Goal: Task Accomplishment & Management: Use online tool/utility

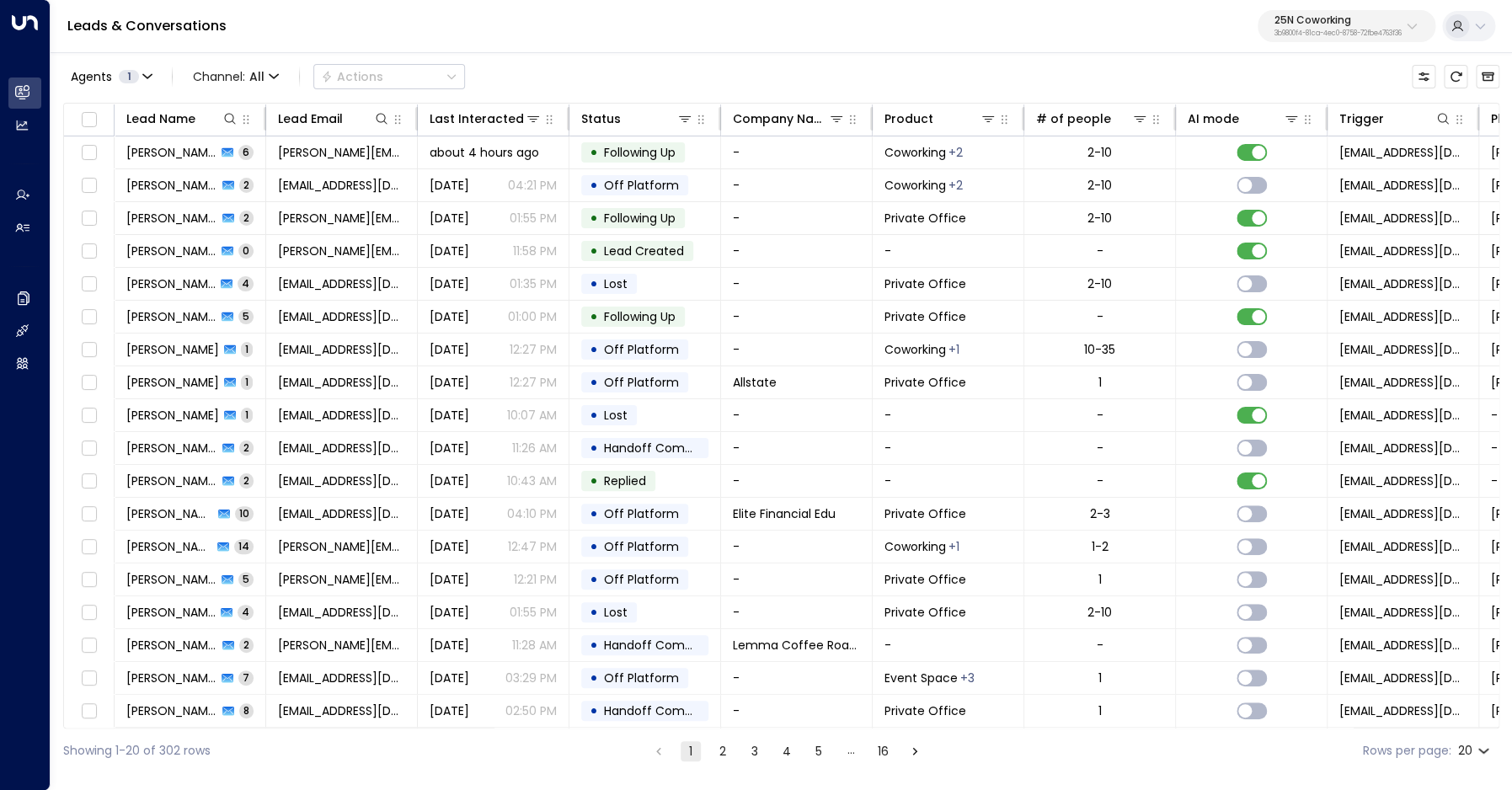
click at [1355, 10] on div "Leads & Conversations 25N Coworking 3b9800f4-81ca-4ec0-8758-72fbe4763f36" at bounding box center [780, 26] width 1461 height 53
click at [1342, 35] on p "3b9800f4-81ca-4ec0-8758-72fbe4763f36" at bounding box center [1338, 33] width 128 height 7
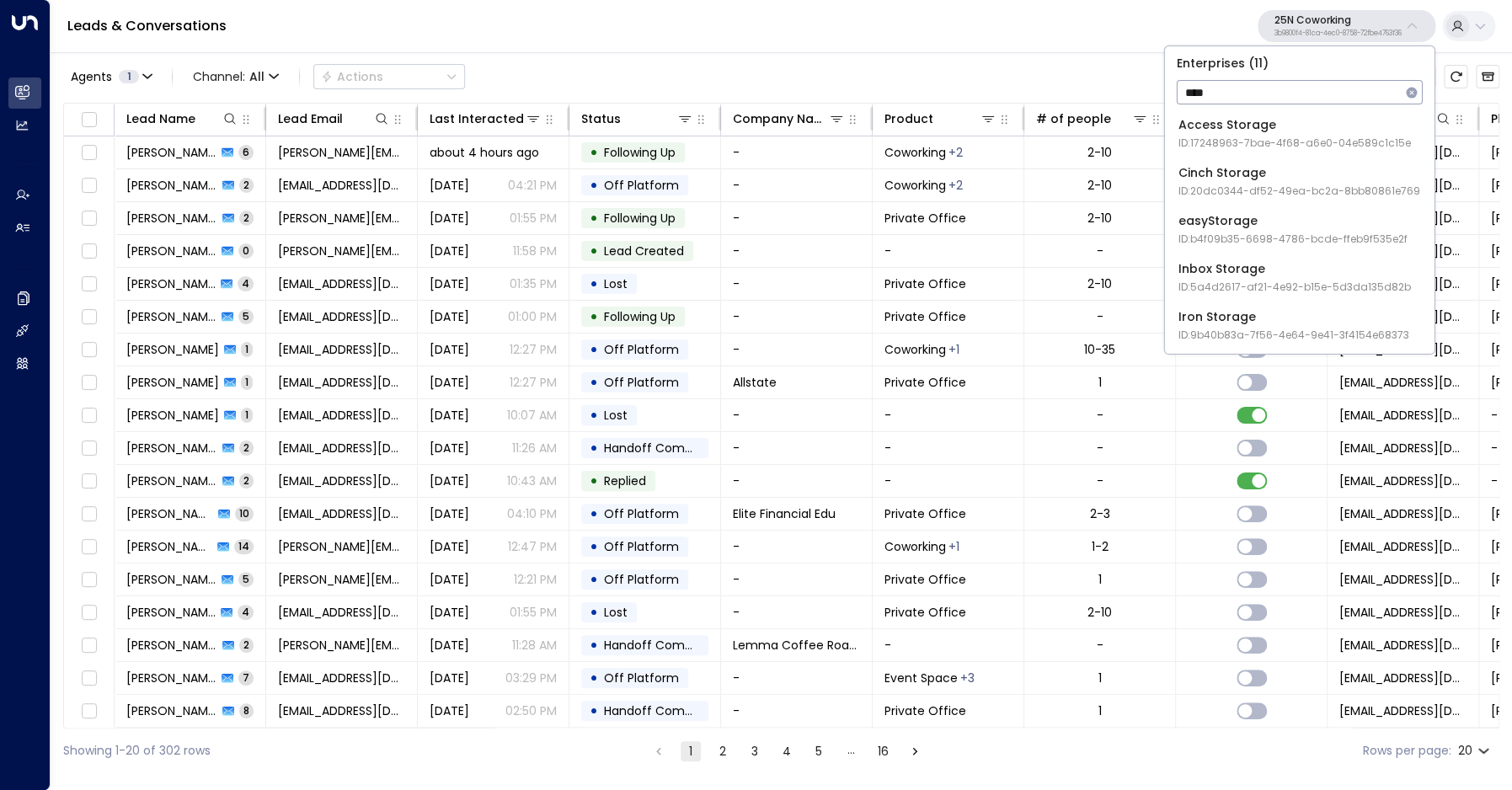
type input "****"
click at [1281, 137] on span "ID: 17248963-7bae-4f68-a6e0-04e589c1c15e" at bounding box center [1295, 143] width 232 height 15
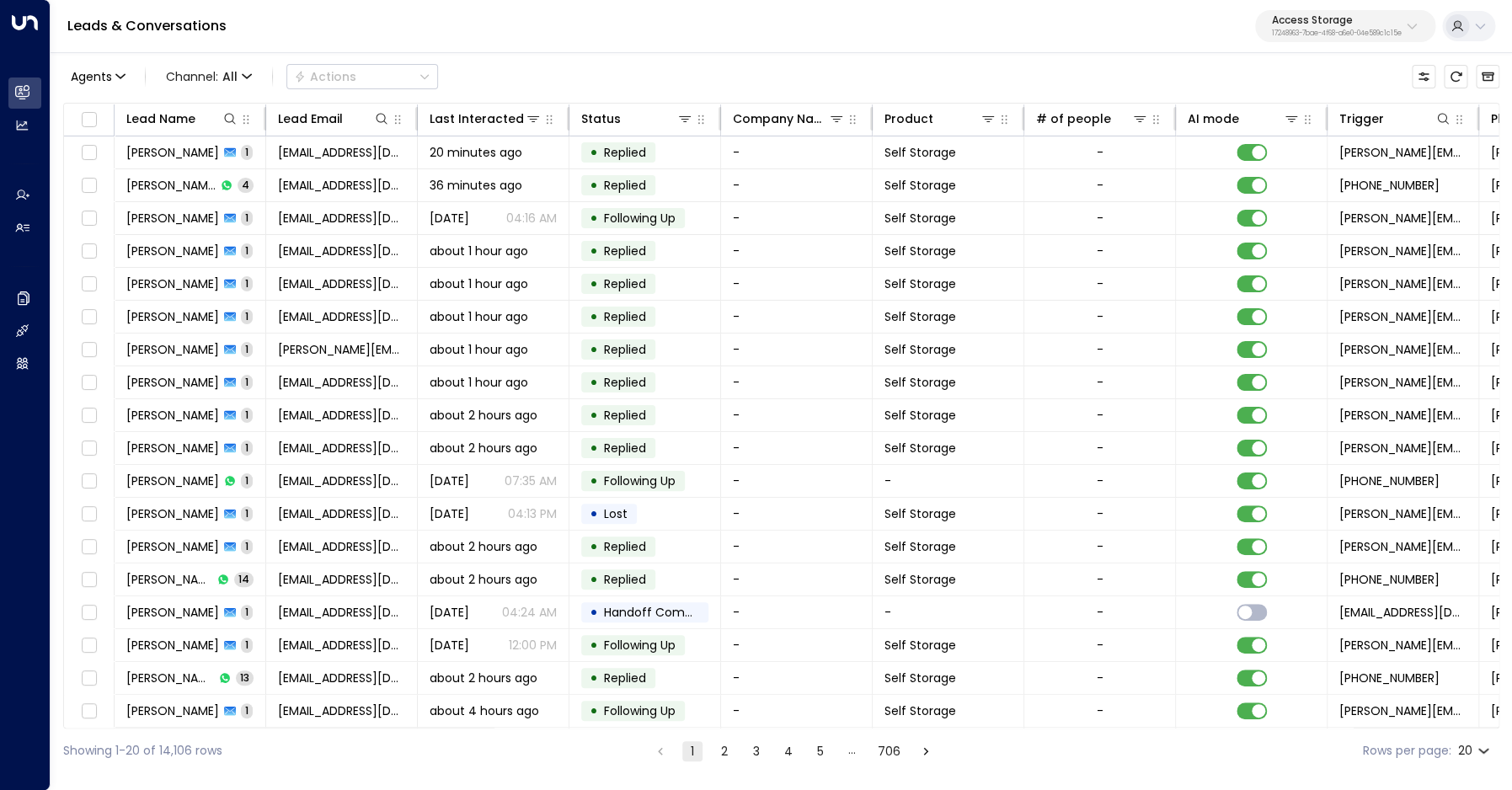
click at [1311, 35] on p "17248963-7bae-4f68-a6e0-04e589c1c15e" at bounding box center [1336, 33] width 129 height 7
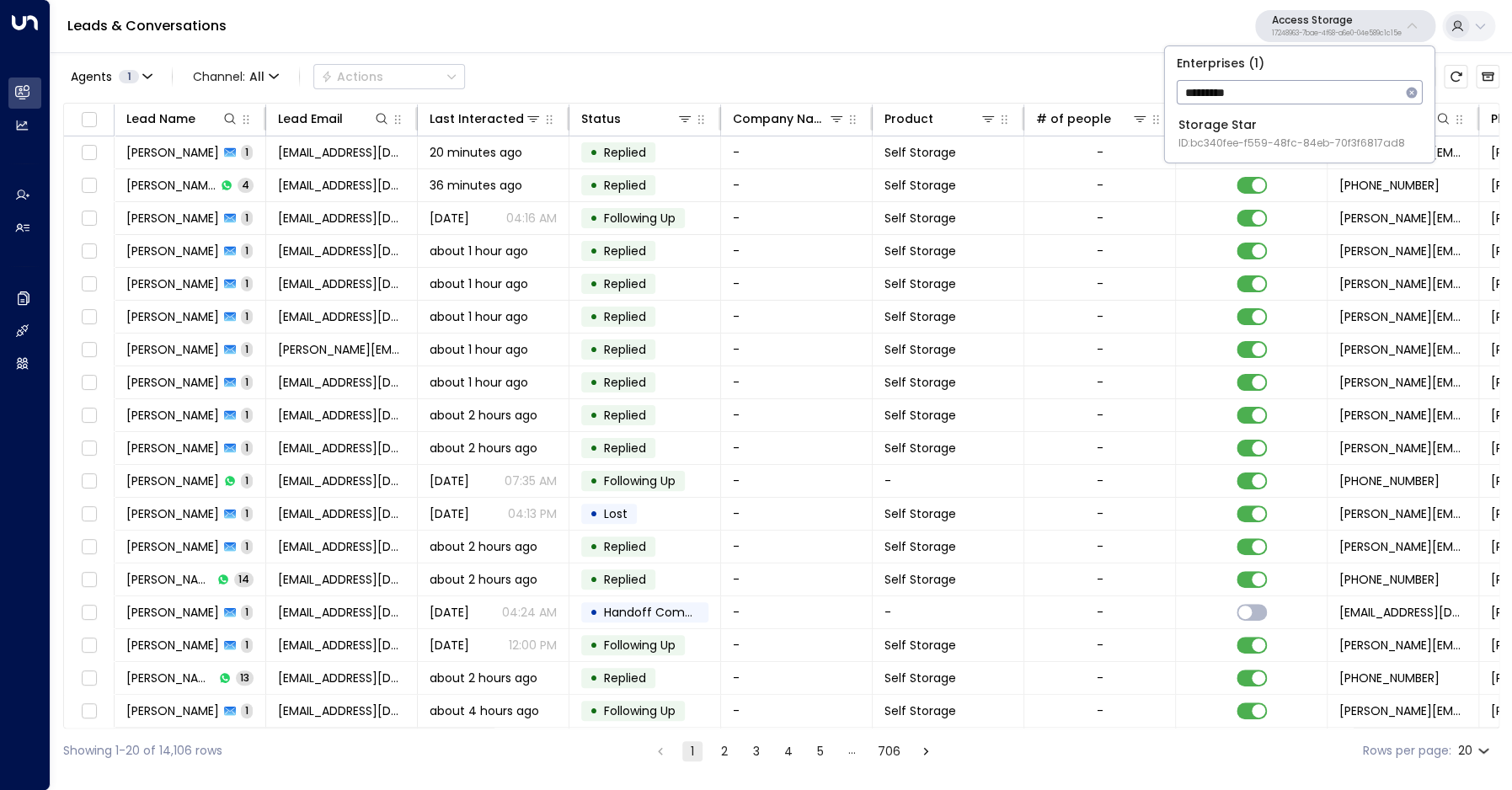
type input "*********"
click at [1260, 125] on div "Storage Star ID: bc340fee-f559-48fc-84eb-70f3f6817ad8" at bounding box center [1292, 133] width 227 height 34
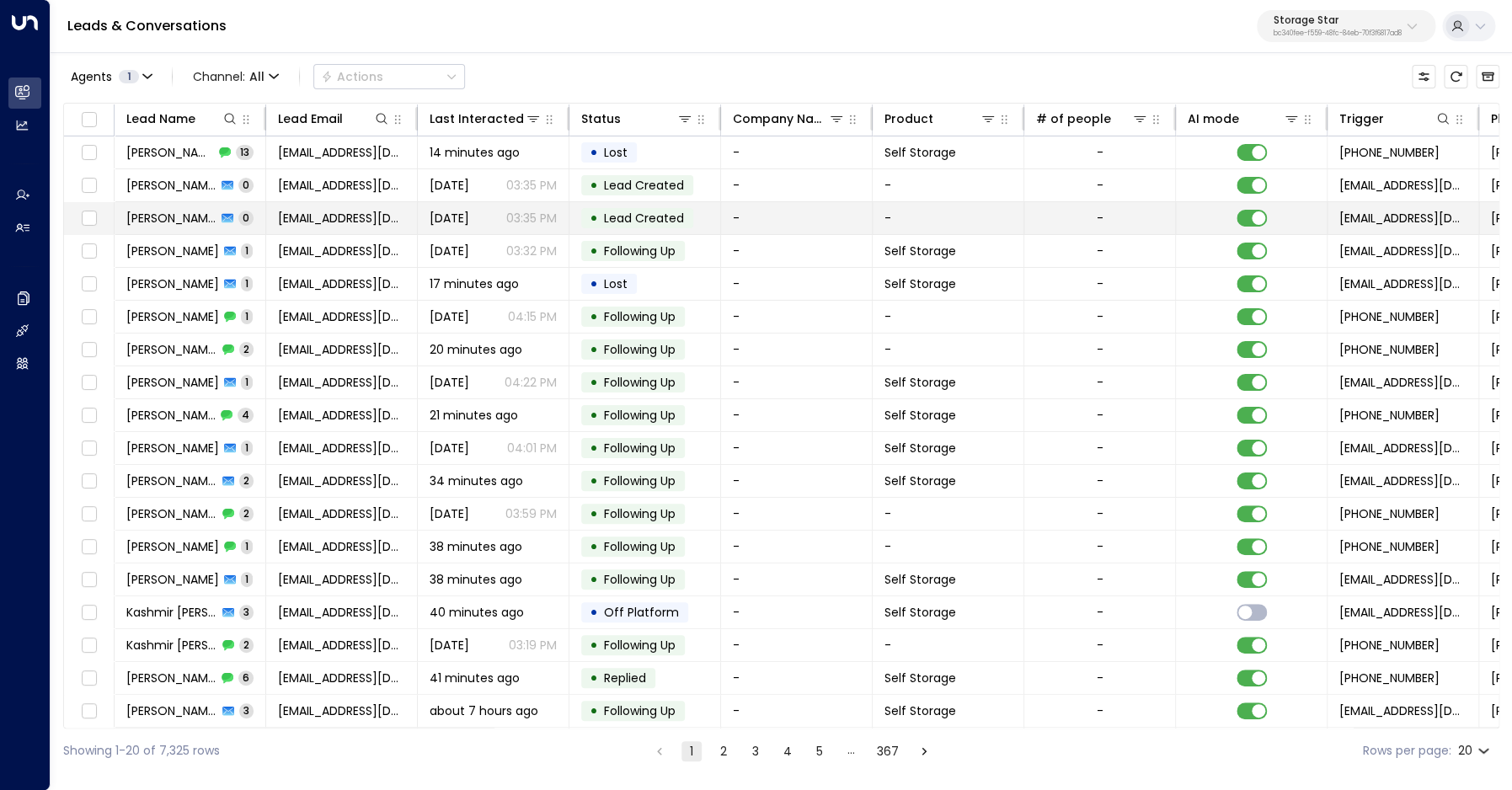
scroll to position [66, 0]
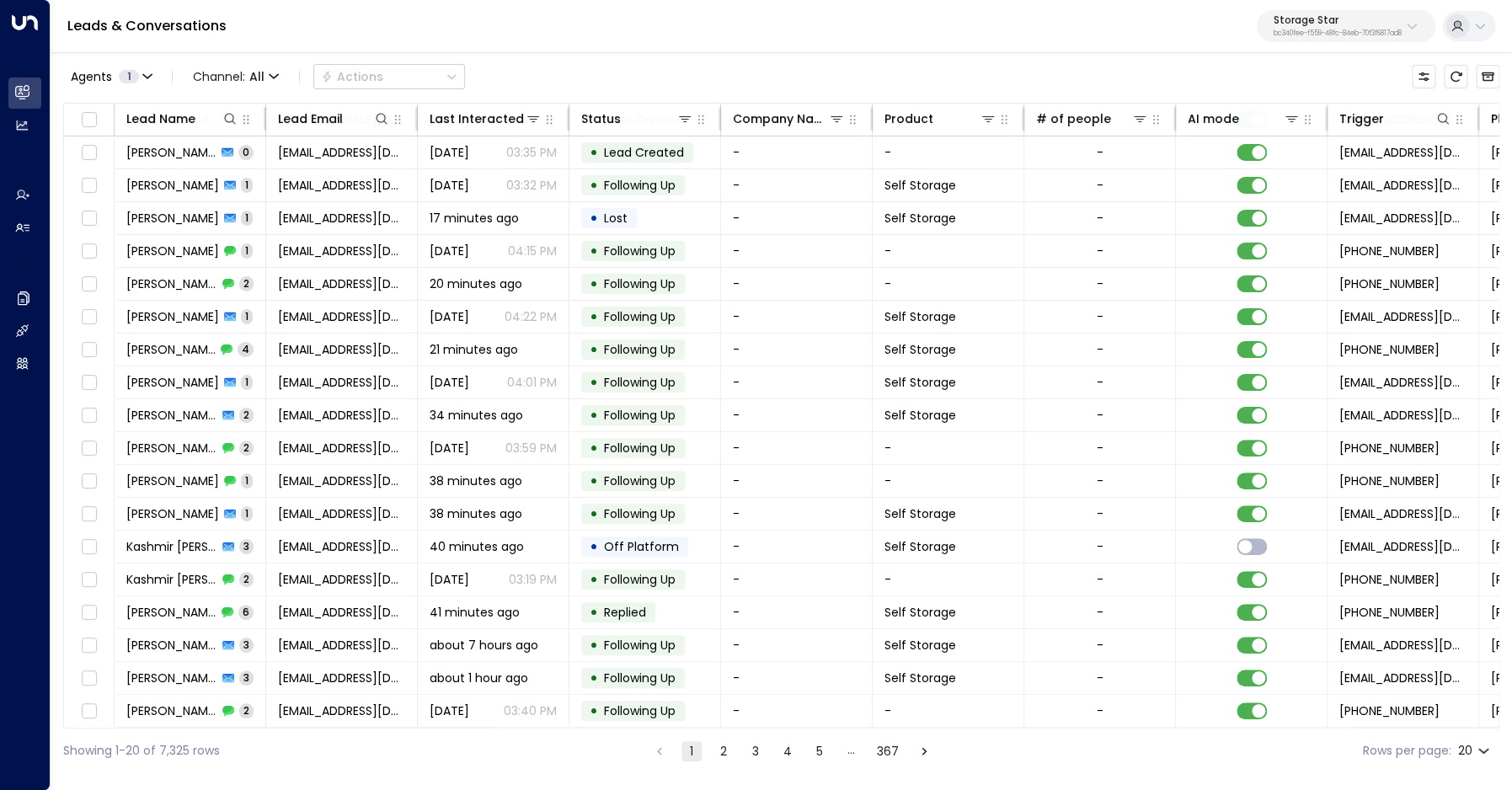
click at [724, 749] on button "2" at bounding box center [723, 751] width 20 height 20
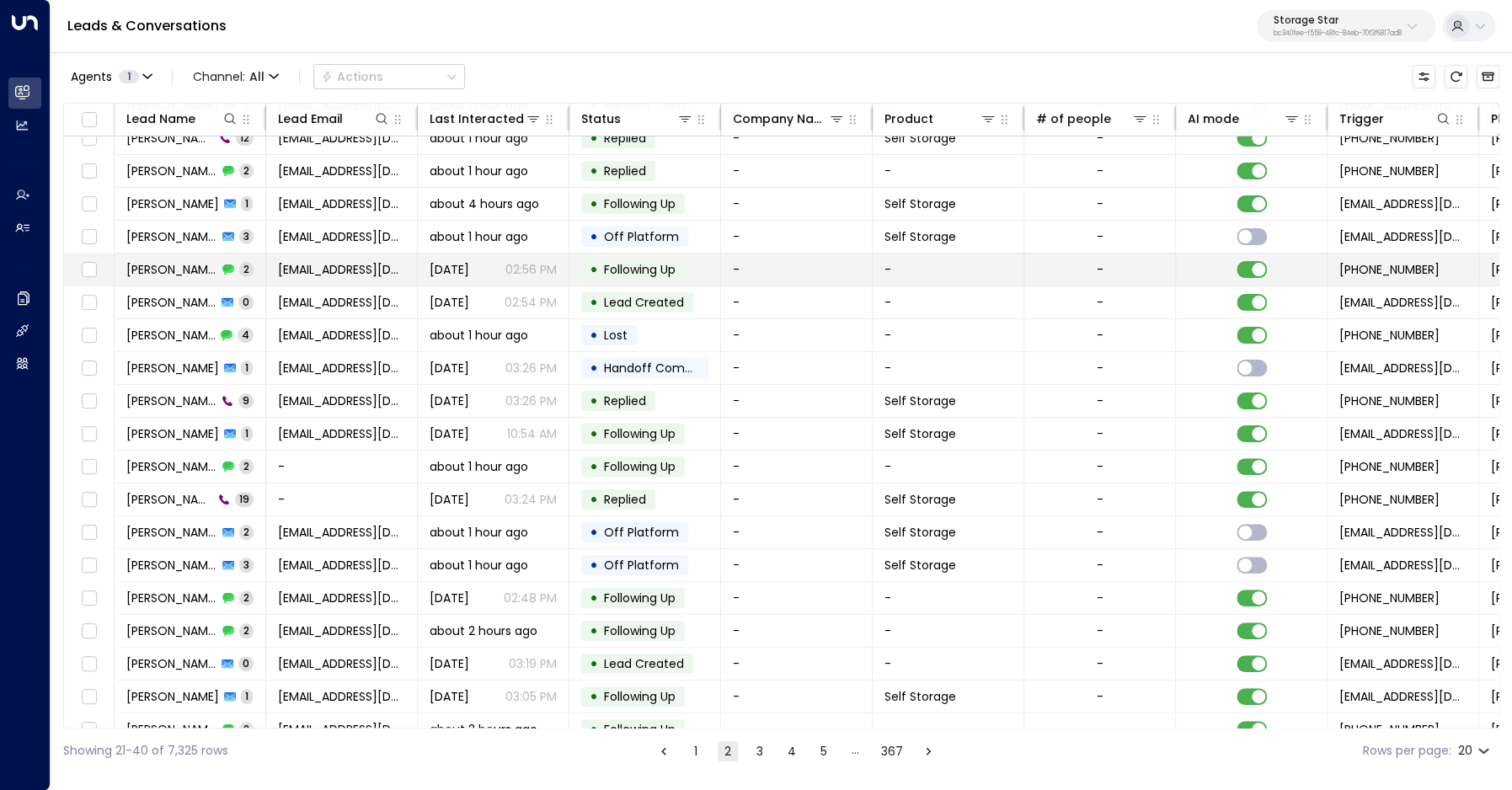
scroll to position [66, 0]
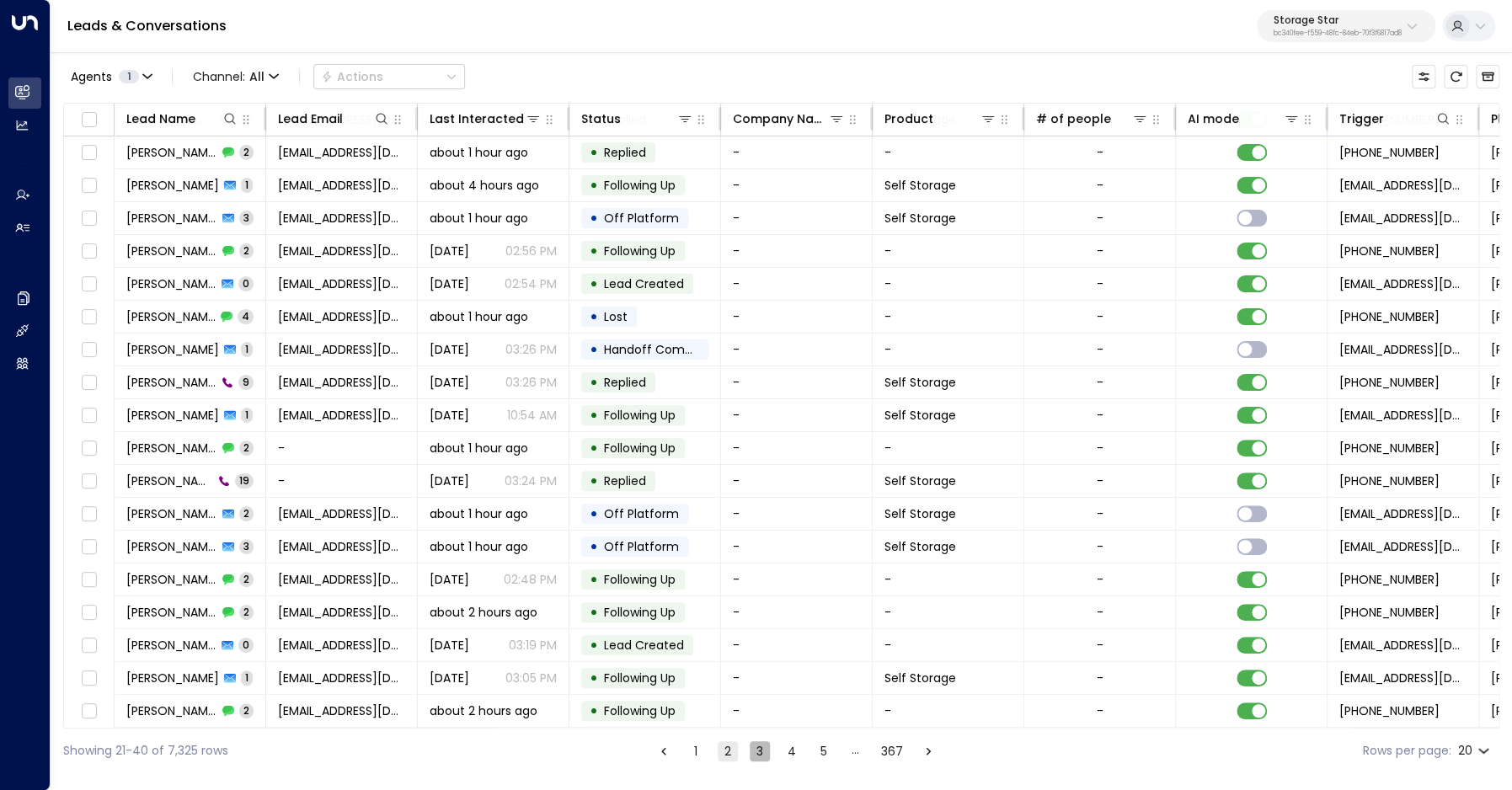
click at [757, 750] on button "3" at bounding box center [759, 751] width 20 height 20
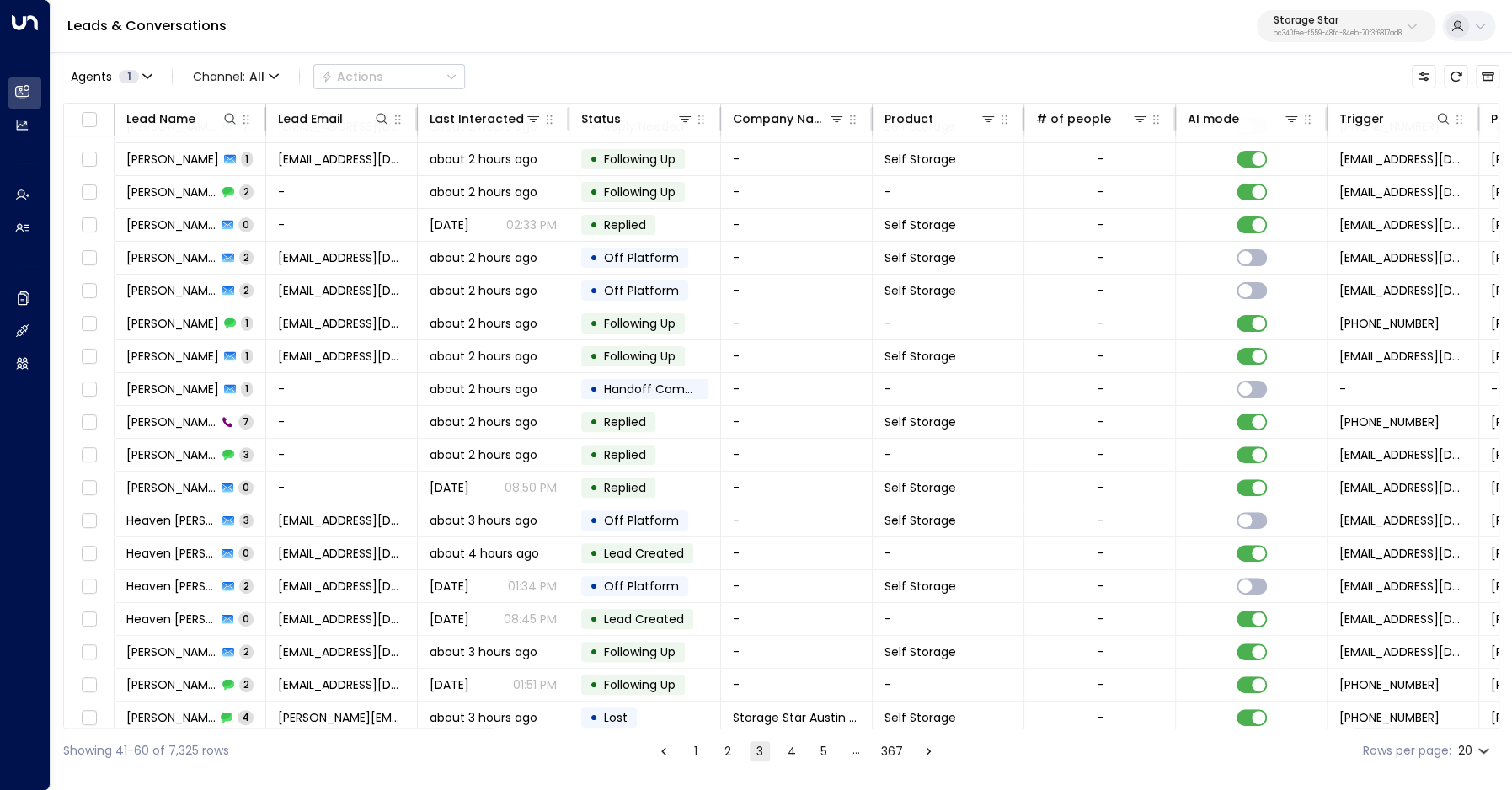
scroll to position [66, 0]
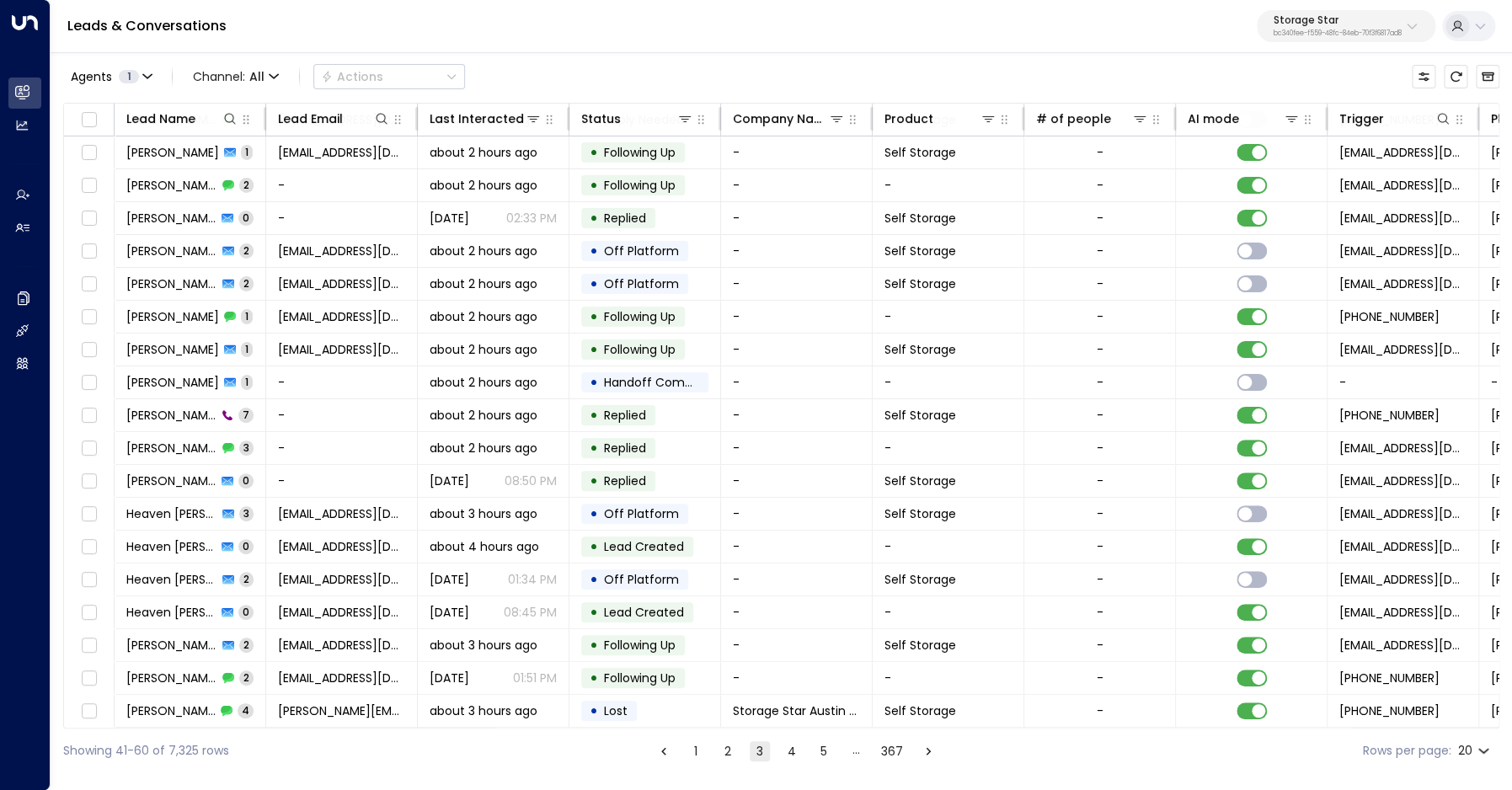
click at [789, 755] on button "4" at bounding box center [792, 751] width 20 height 20
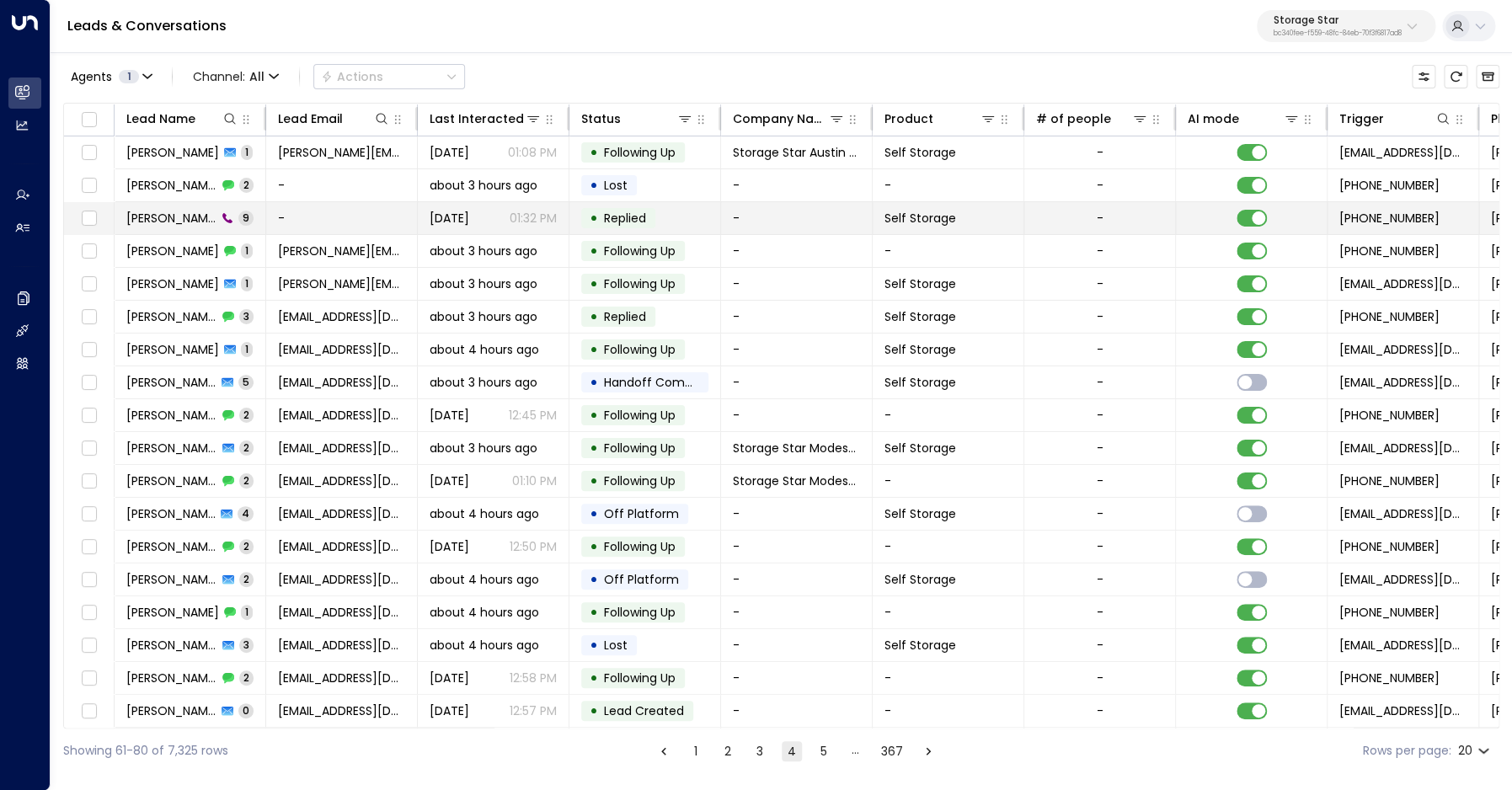
scroll to position [66, 0]
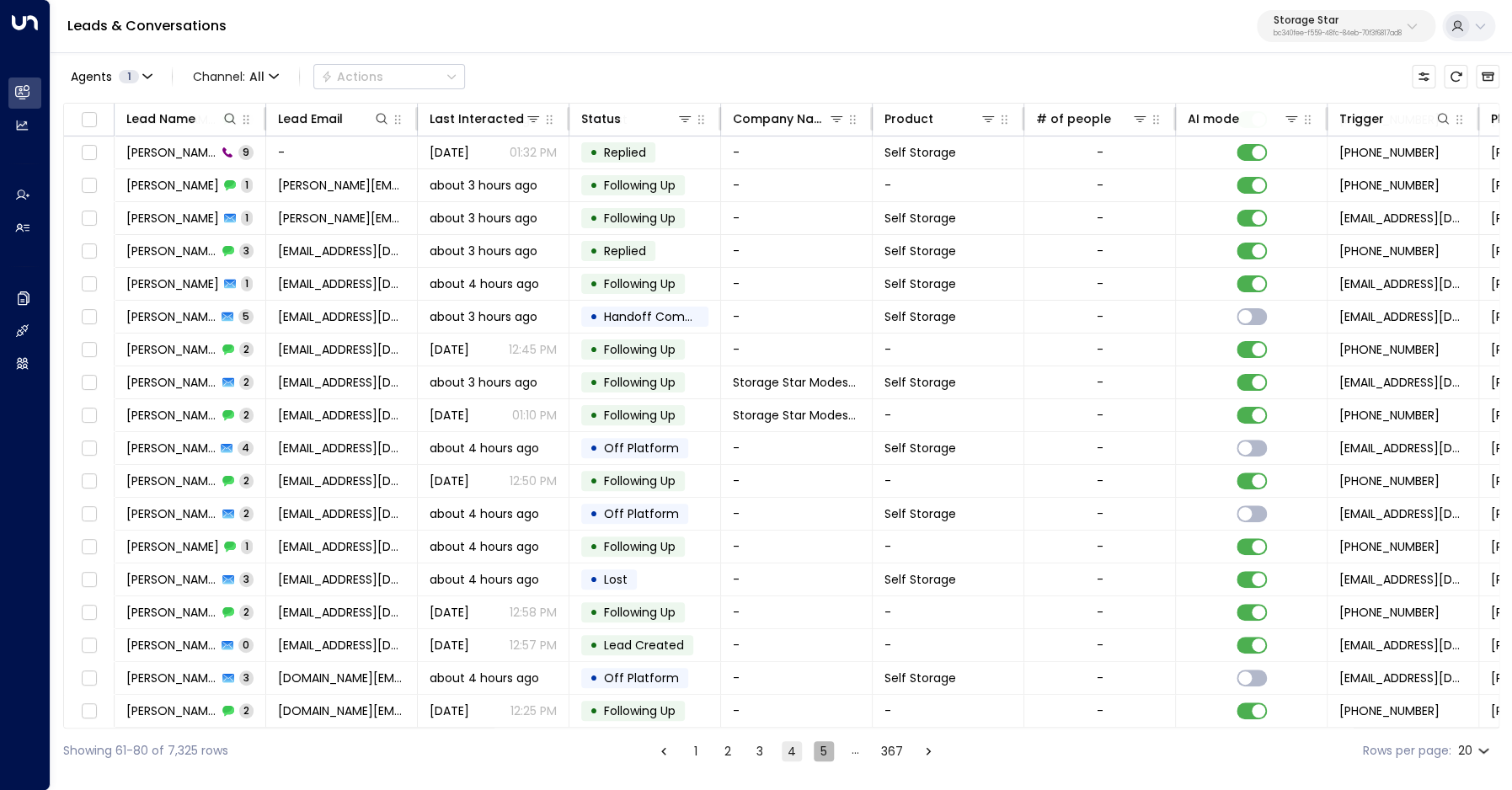
click at [822, 754] on button "5" at bounding box center [823, 751] width 20 height 20
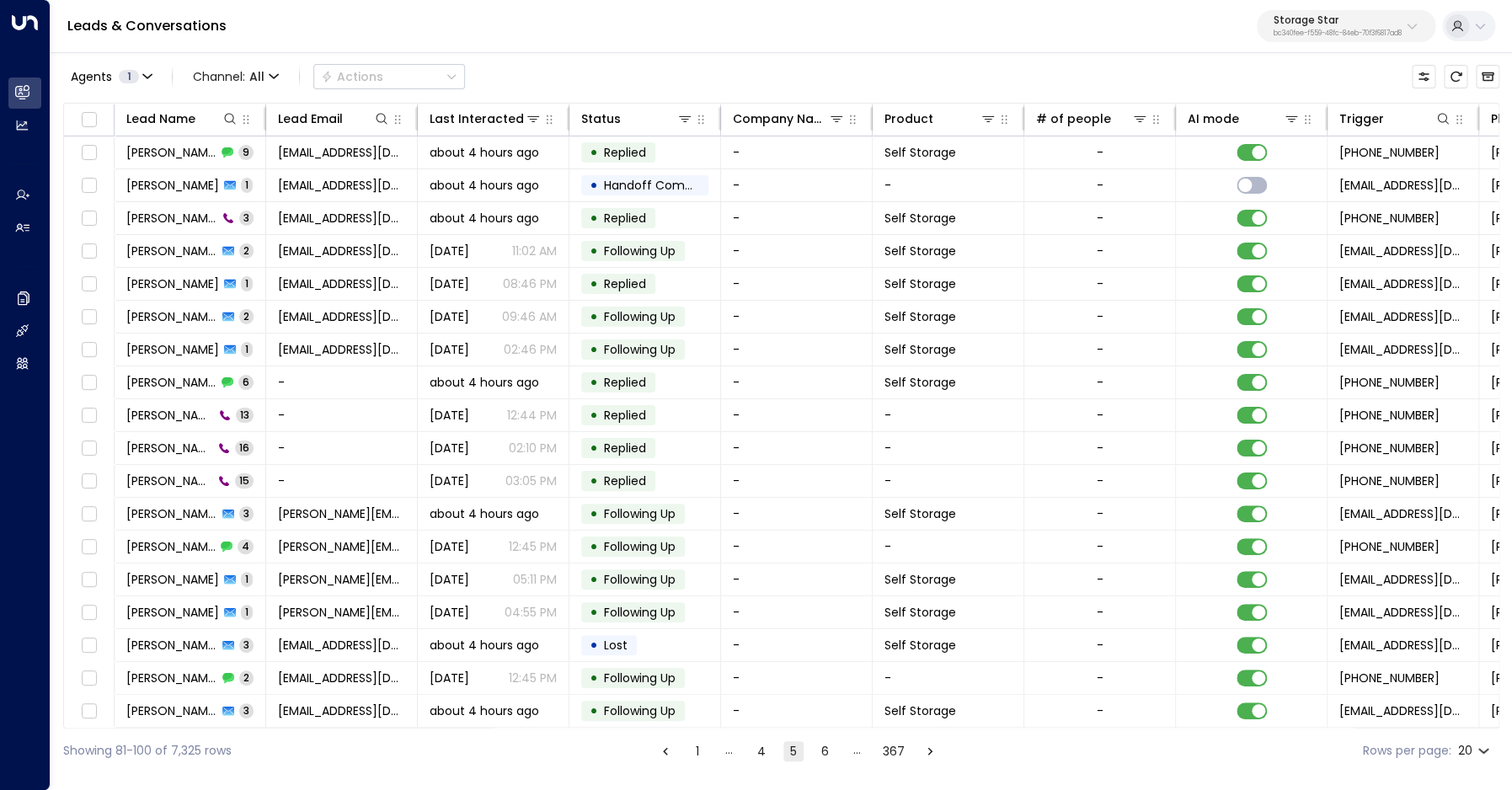
click at [1484, 749] on body "Overview Leads & Conversations Leads & Conversations Analytics Analytics Agents…" at bounding box center [756, 386] width 1512 height 773
click at [1467, 758] on li "100" at bounding box center [1473, 756] width 48 height 30
type input "***"
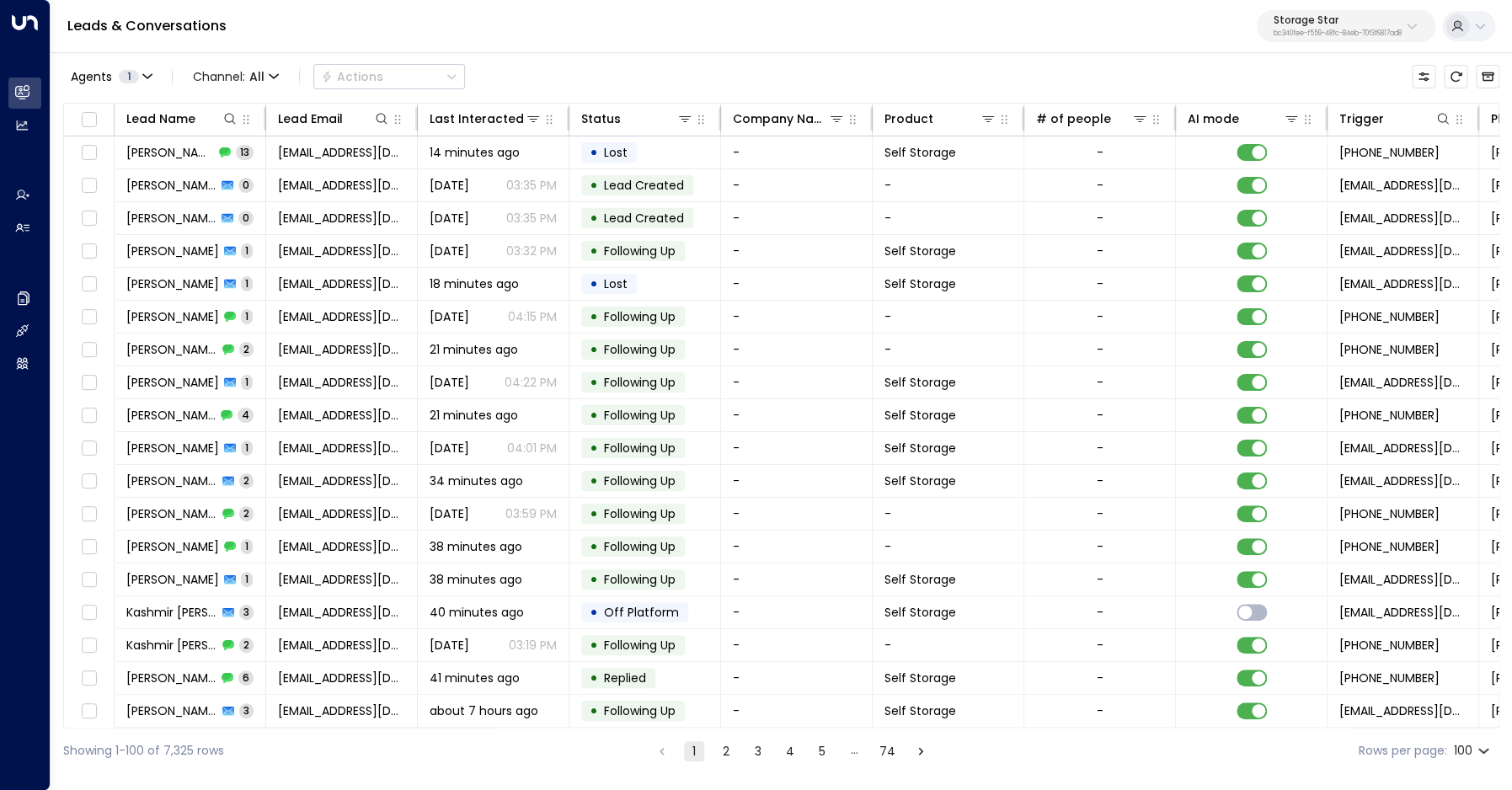
click at [696, 751] on button "1" at bounding box center [694, 751] width 20 height 20
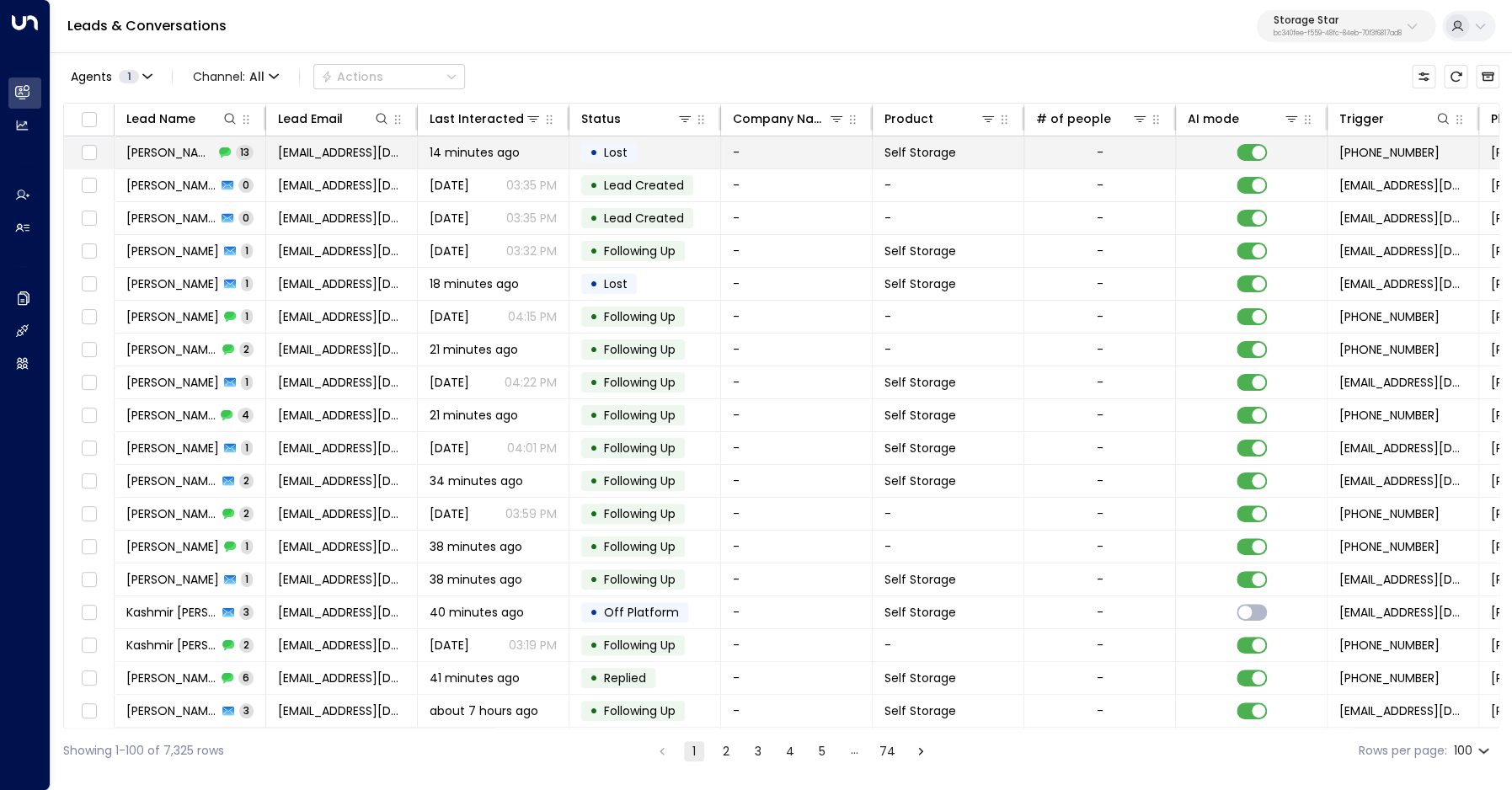
click at [184, 156] on span "[PERSON_NAME]" at bounding box center [171, 152] width 88 height 17
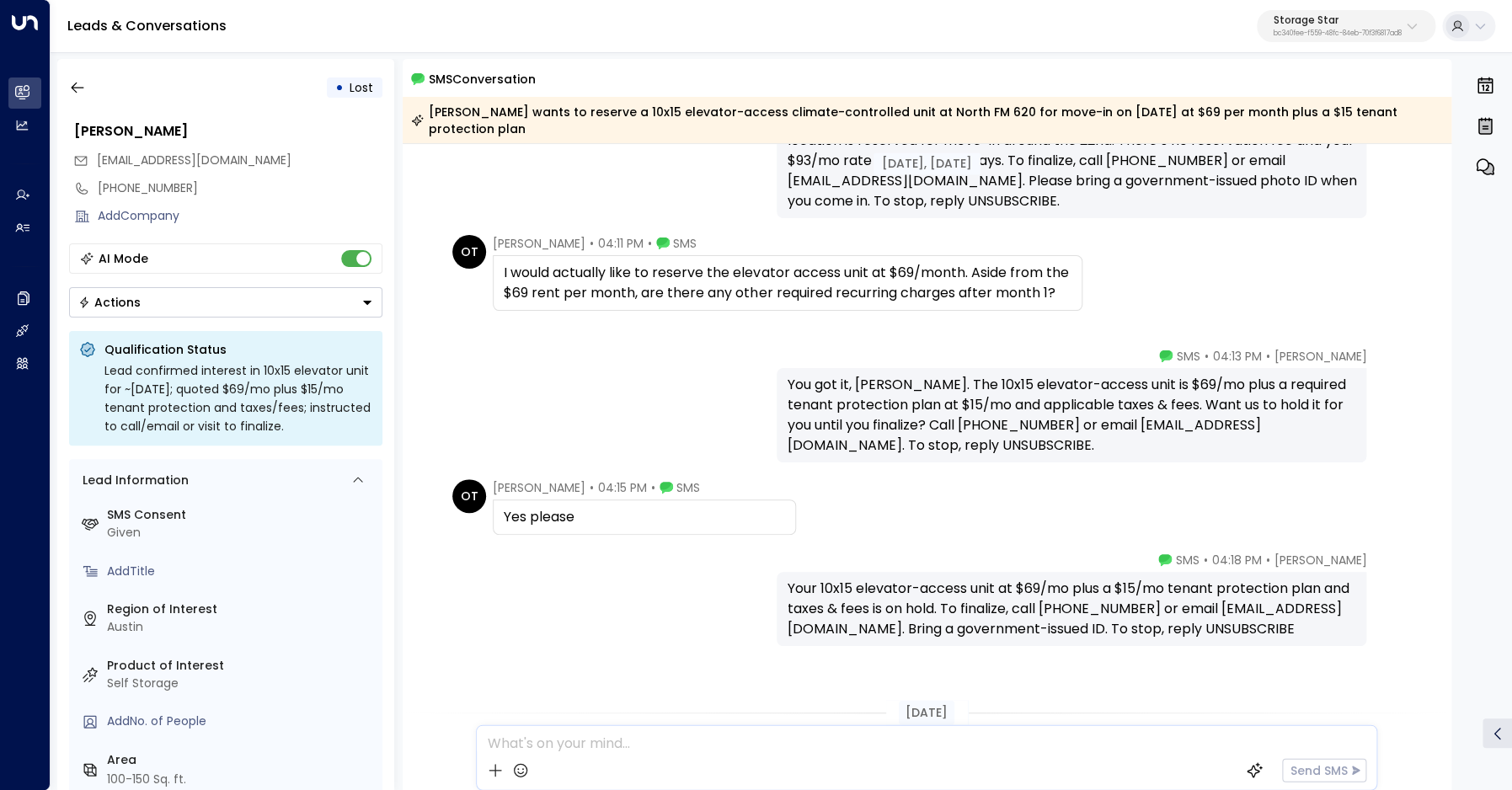
scroll to position [1298, 0]
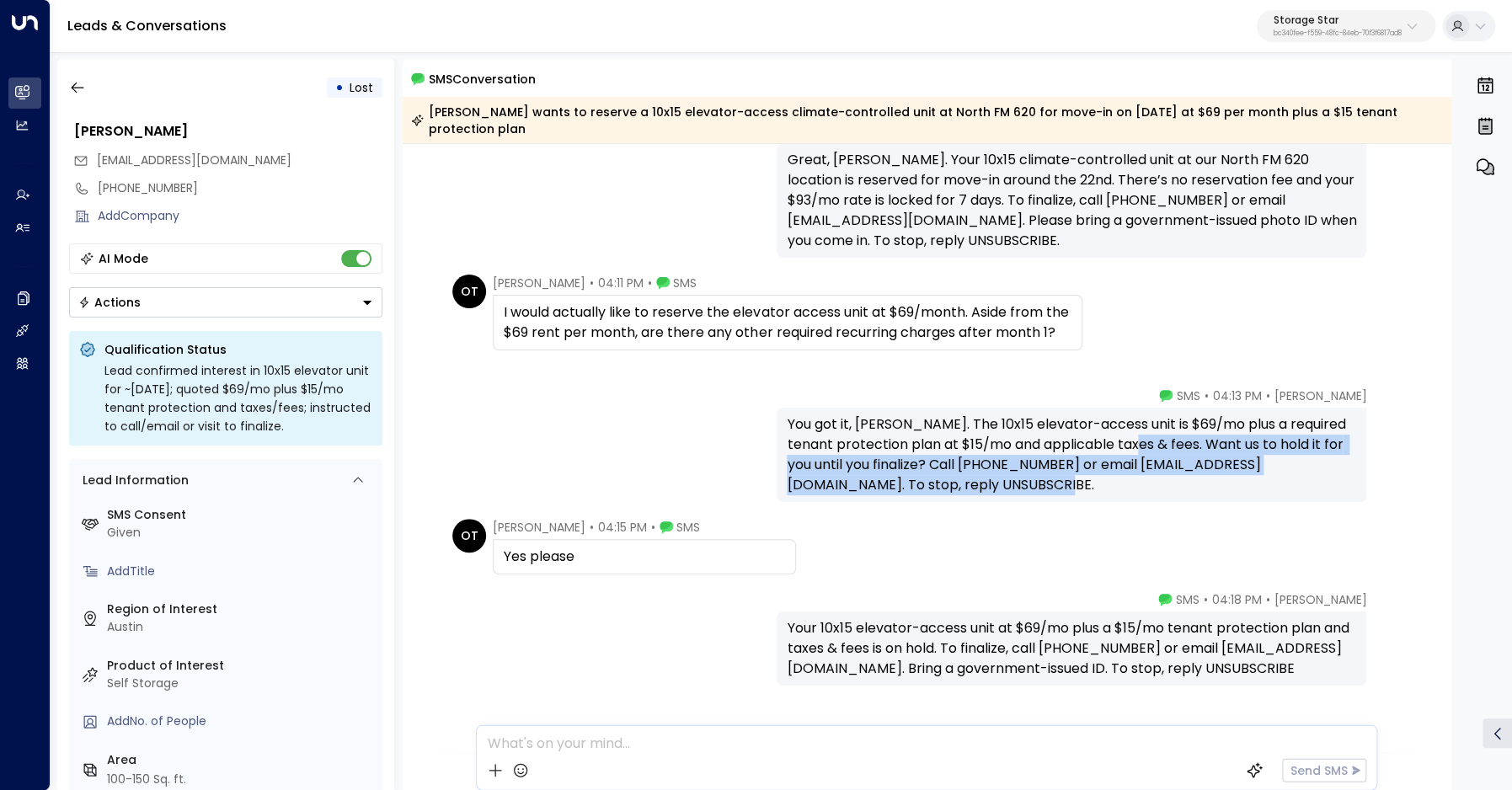
drag, startPoint x: 1137, startPoint y: 425, endPoint x: 1052, endPoint y: 461, distance: 92.3
click at [1052, 461] on div "You got it, Oliver. The 10x15 elevator-access unit is $69/mo plus a required te…" at bounding box center [1070, 455] width 569 height 81
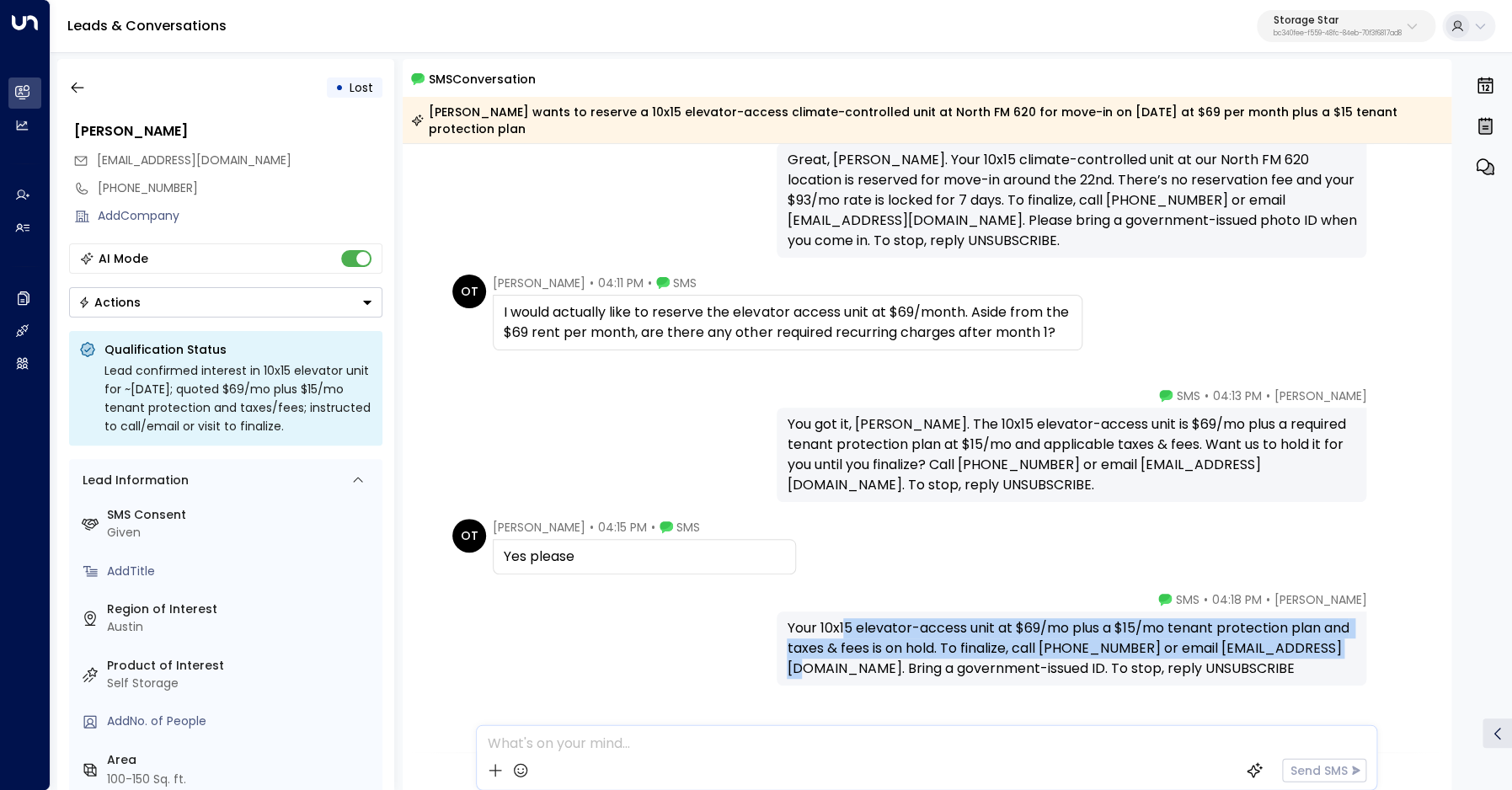
drag, startPoint x: 876, startPoint y: 627, endPoint x: 917, endPoint y: 647, distance: 45.6
click at [917, 647] on div "Your 10x15 elevator-access unit at $69/mo plus a $15/mo tenant protection plan …" at bounding box center [1070, 648] width 569 height 61
click at [70, 84] on icon "button" at bounding box center [77, 87] width 17 height 17
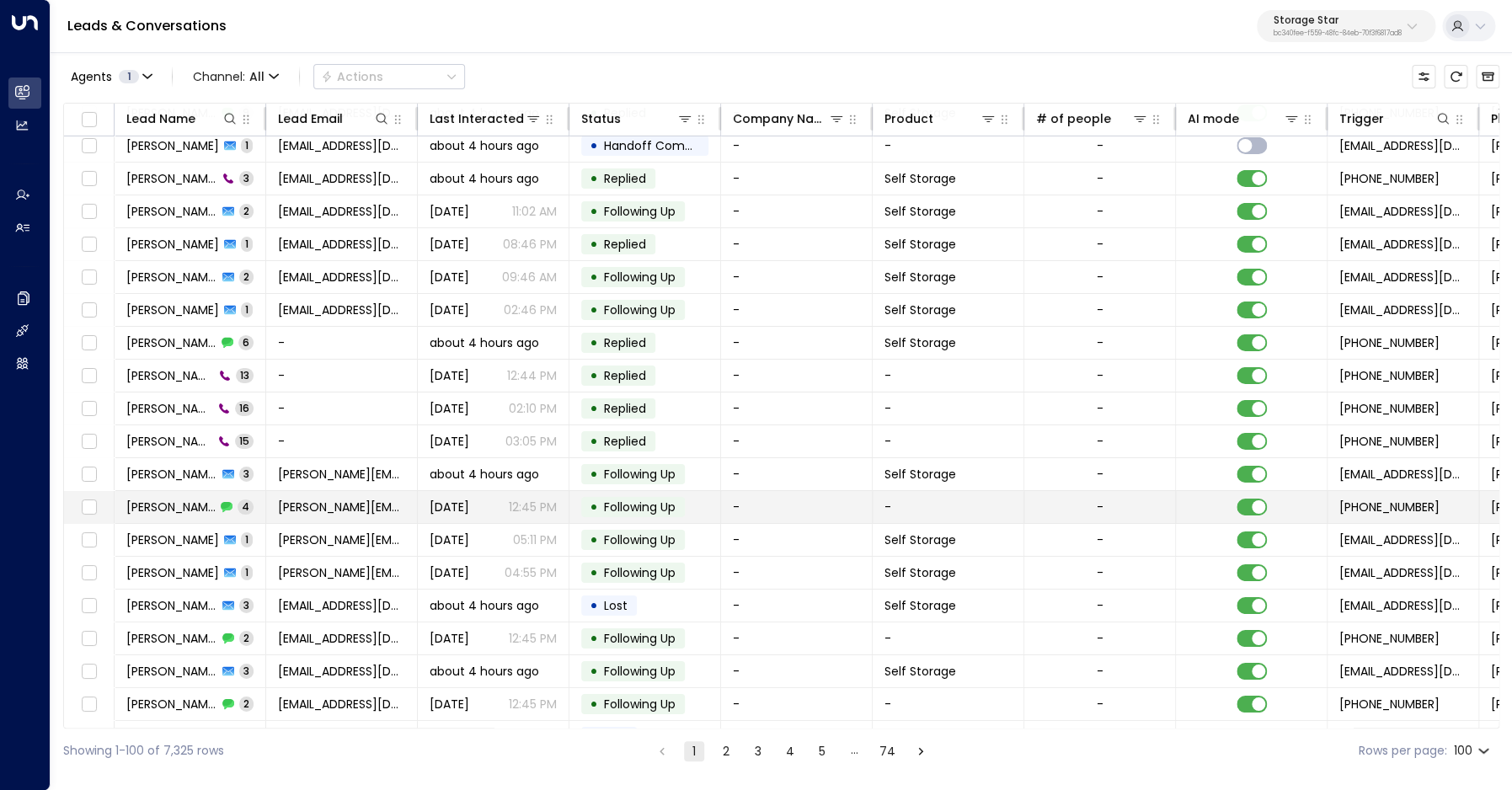
scroll to position [2694, 0]
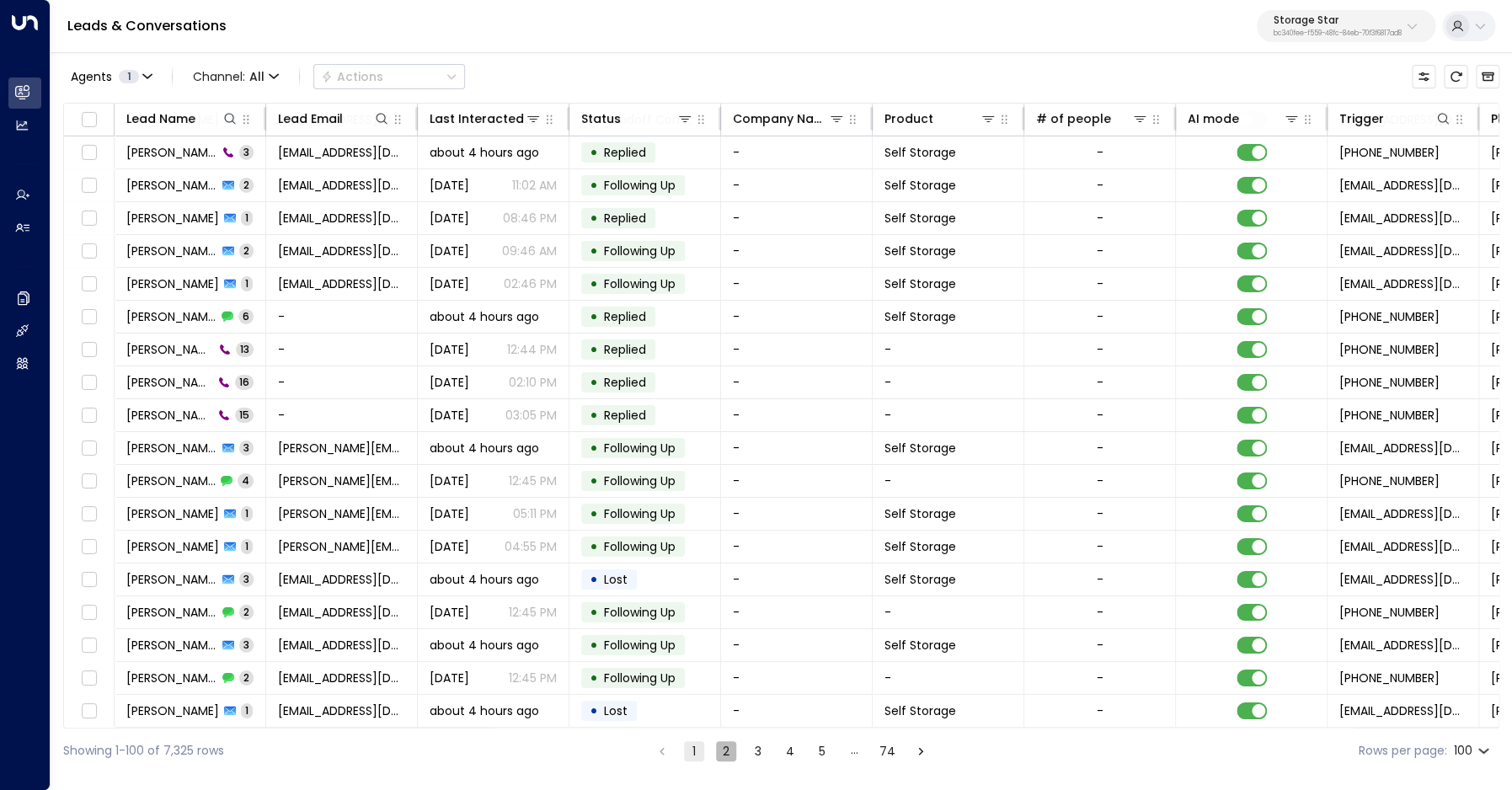
click at [729, 749] on button "2" at bounding box center [726, 751] width 20 height 20
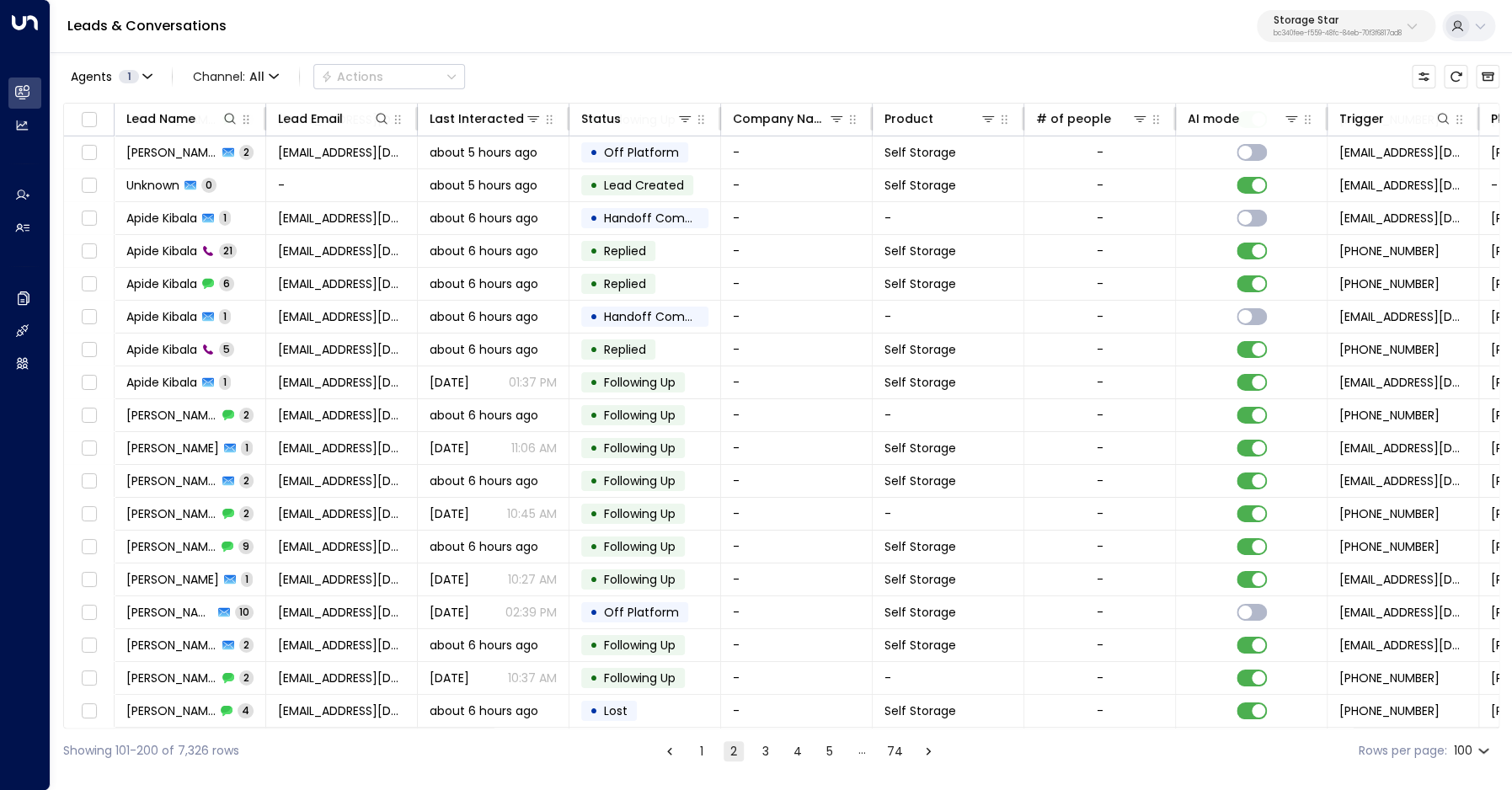
scroll to position [2694, 0]
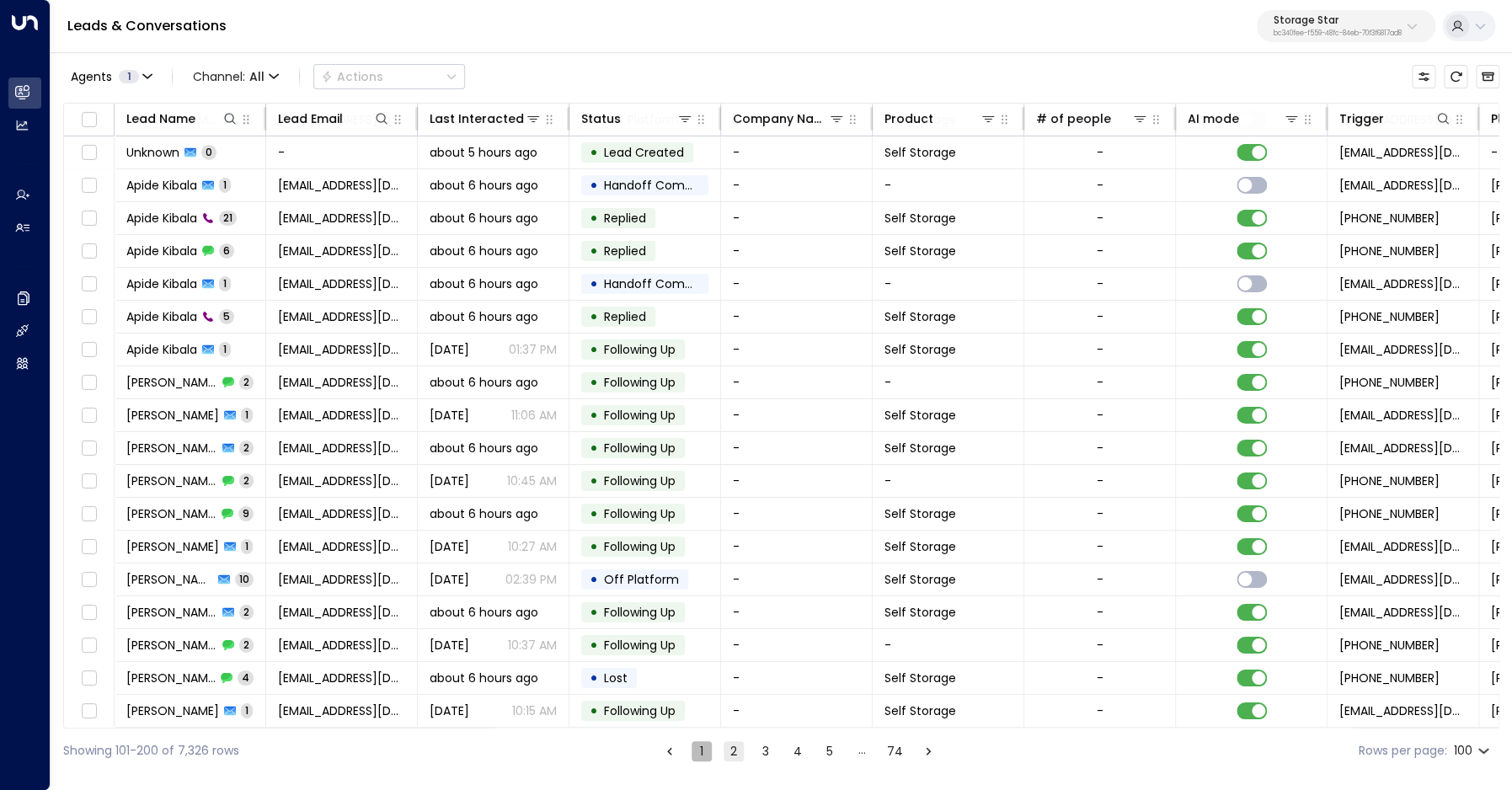
click at [704, 750] on button "1" at bounding box center [701, 751] width 20 height 20
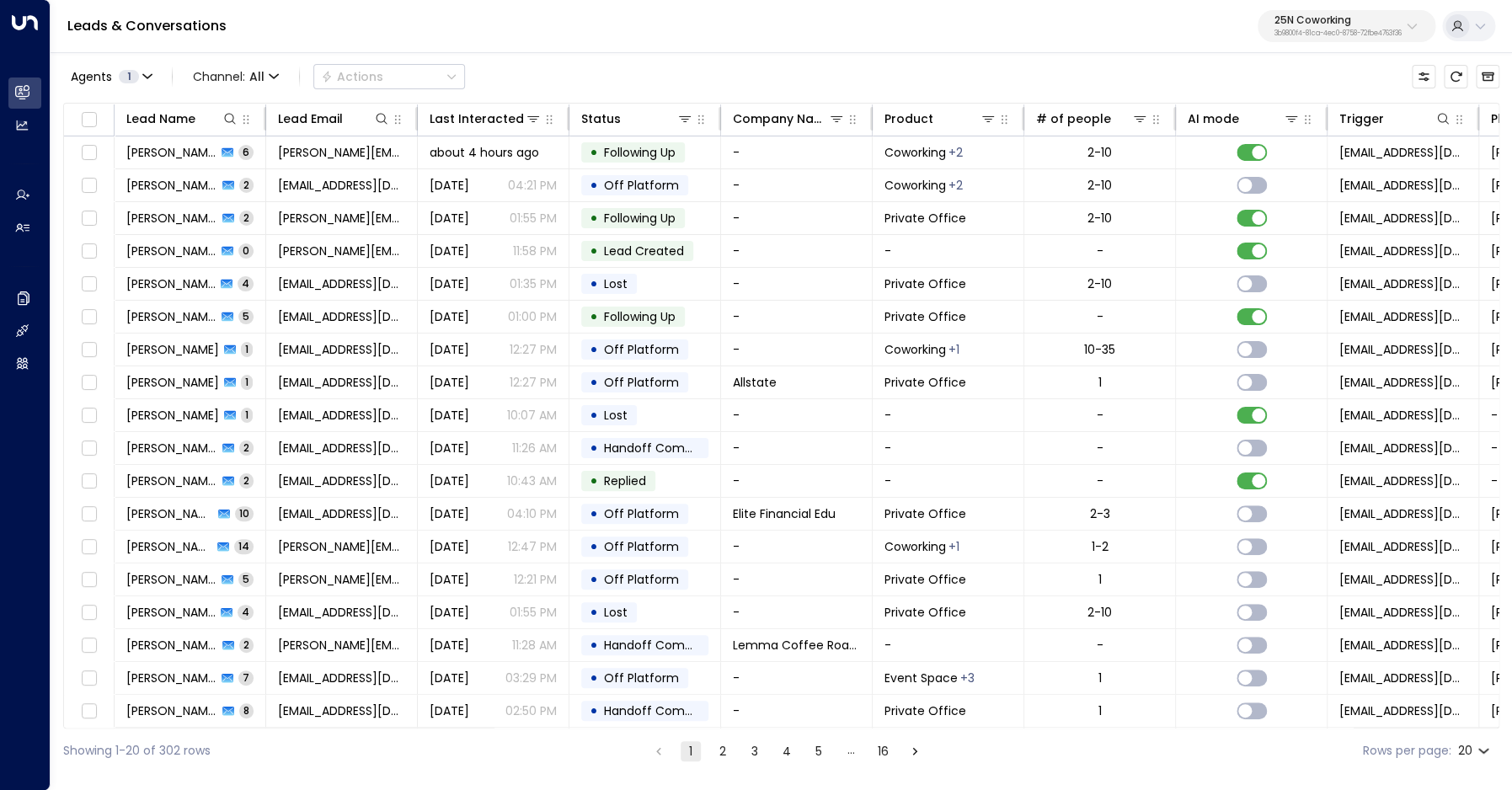
click at [1341, 18] on p "25N Coworking" at bounding box center [1338, 19] width 128 height 10
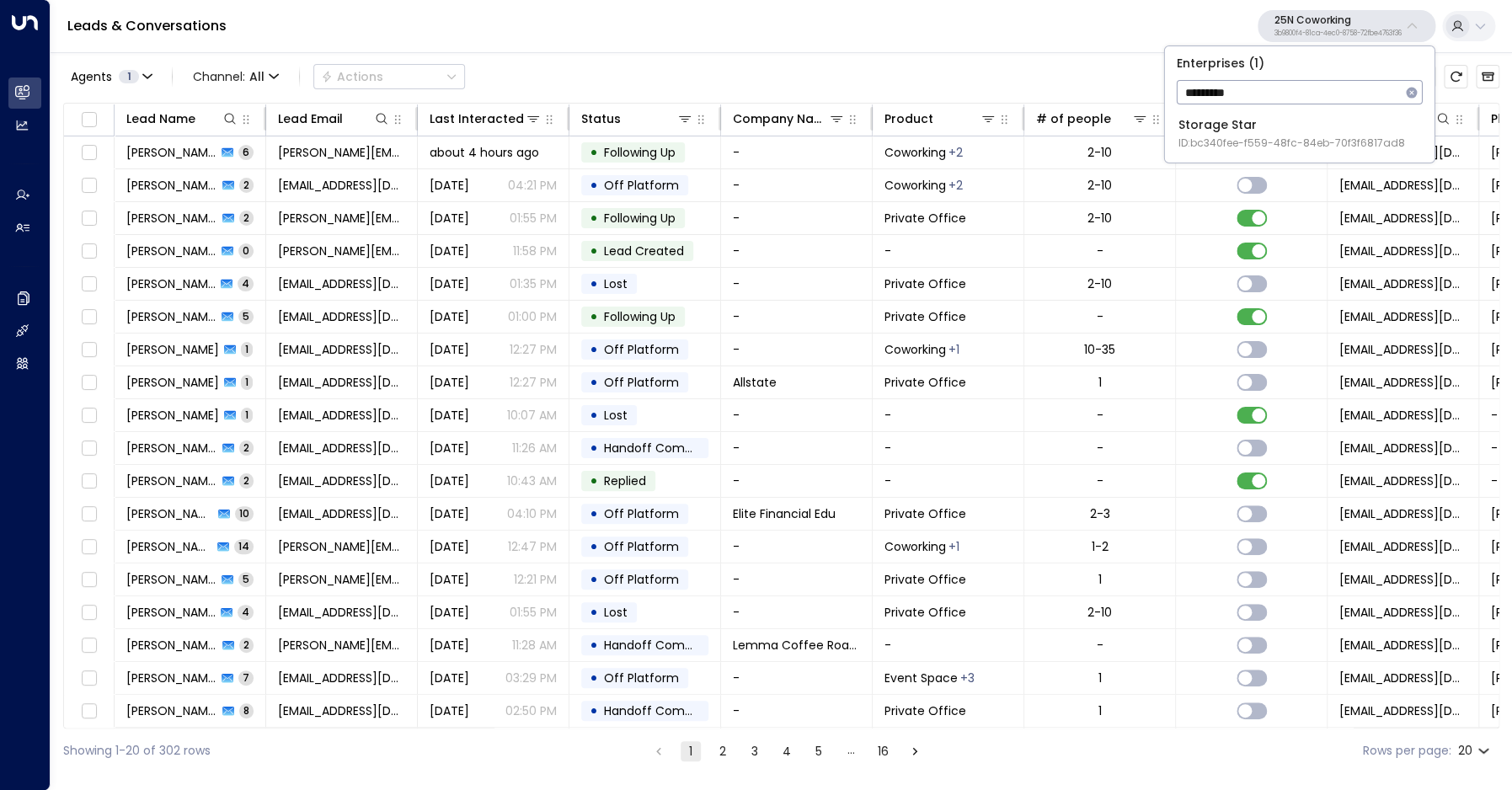
type input "*********"
click at [1242, 143] on span "ID: bc340fee-f559-48fc-84eb-70f3f6817ad8" at bounding box center [1292, 143] width 227 height 15
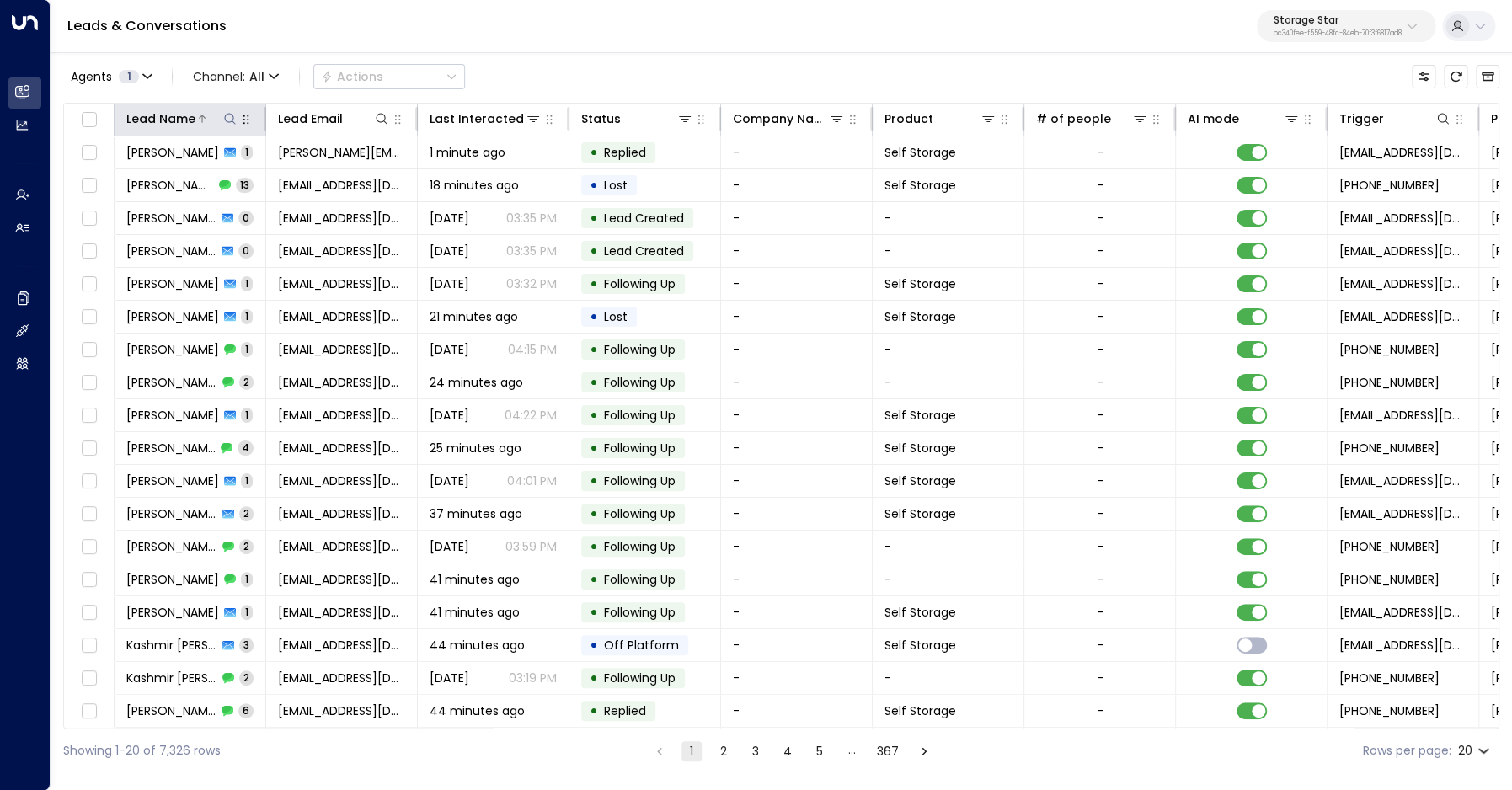
click at [232, 119] on icon at bounding box center [230, 118] width 13 height 13
type input "***"
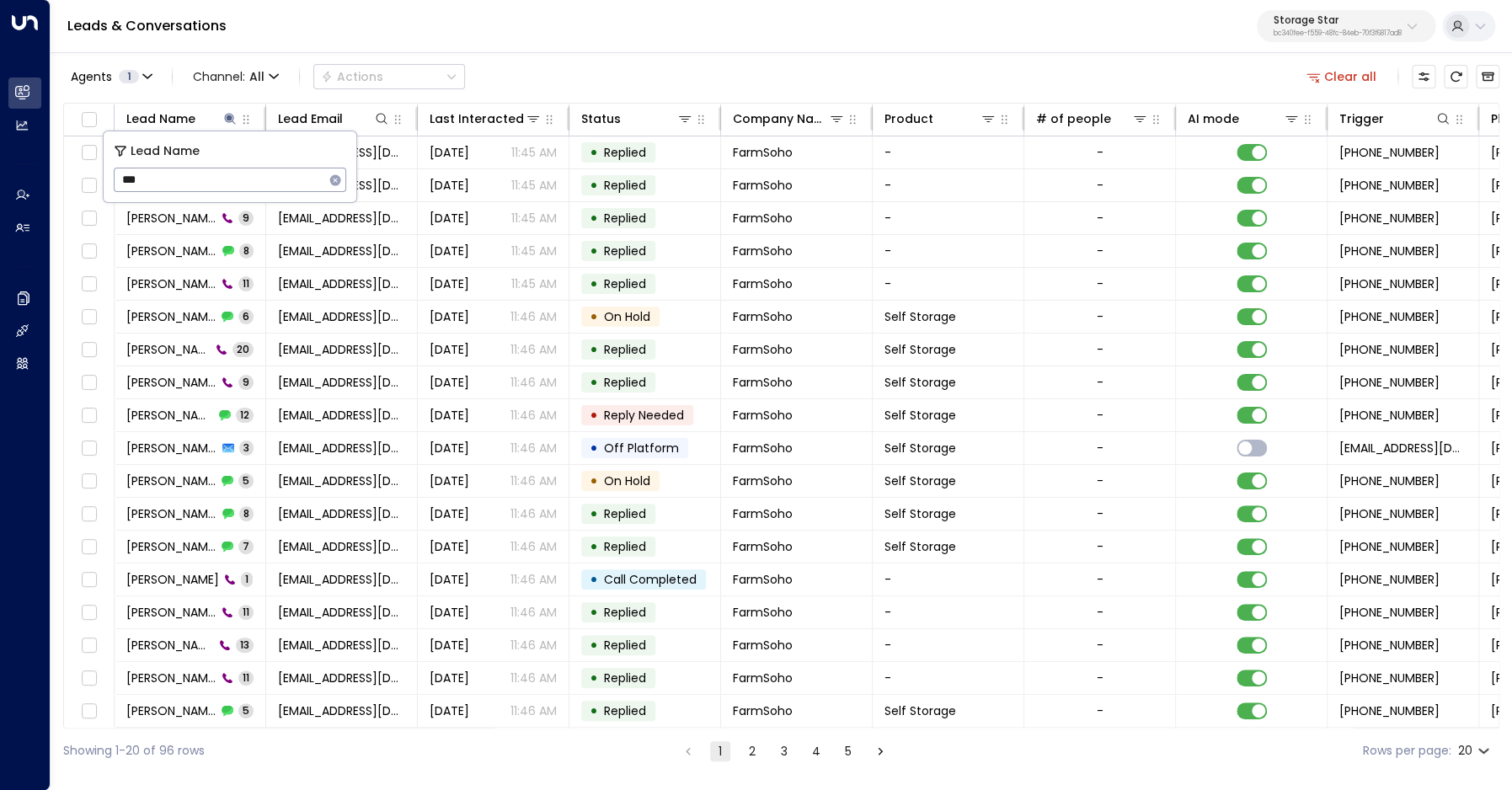
click at [439, 56] on div "Agents 1 Channel: All Actions Clear all Lead Name Lead Email Last Interacted St…" at bounding box center [781, 412] width 1436 height 723
